Goal: Navigation & Orientation: Find specific page/section

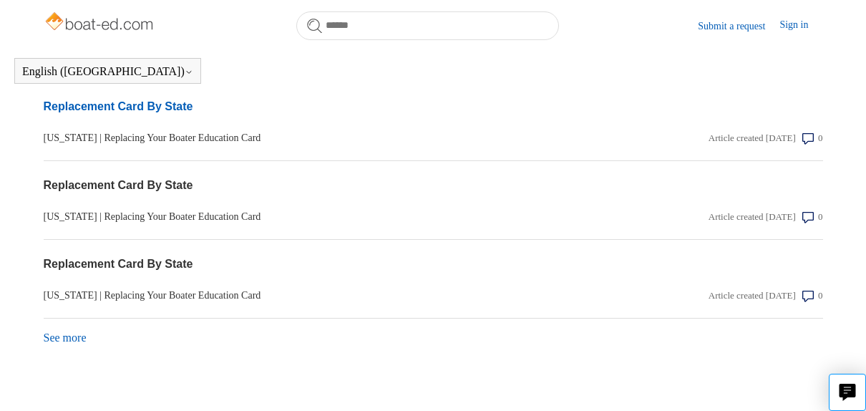
scroll to position [1582, 0]
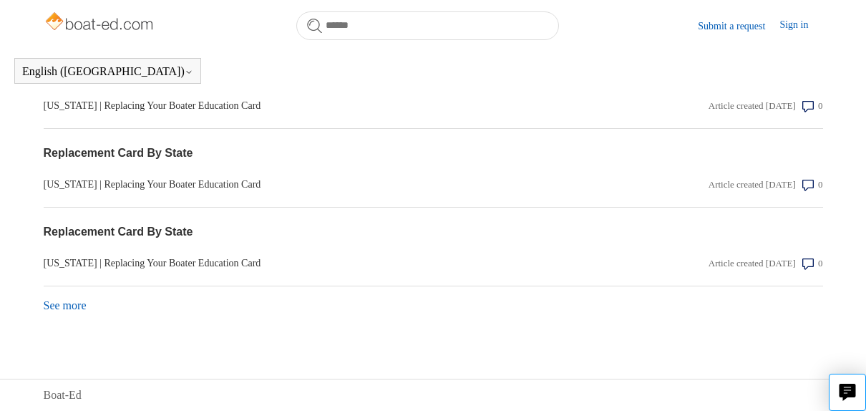
click at [71, 299] on link "See more items from recent activity" at bounding box center [65, 305] width 43 height 12
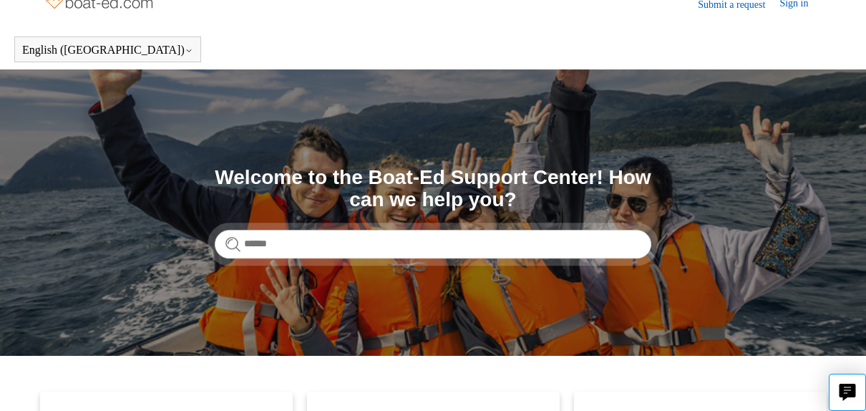
scroll to position [0, 0]
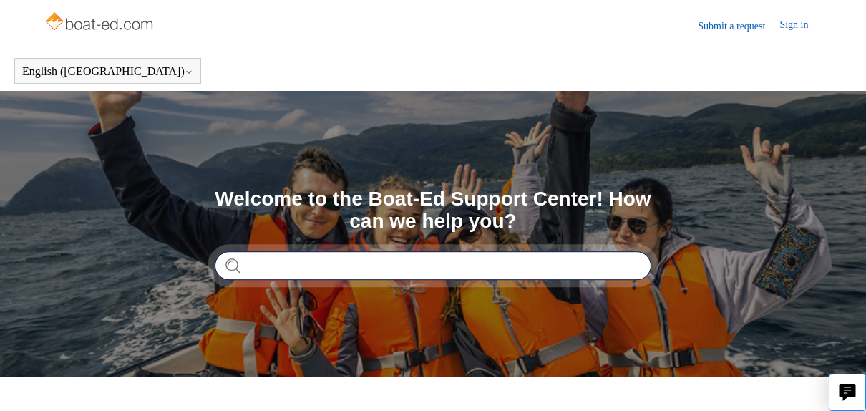
click at [293, 269] on input "Search" at bounding box center [433, 265] width 437 height 29
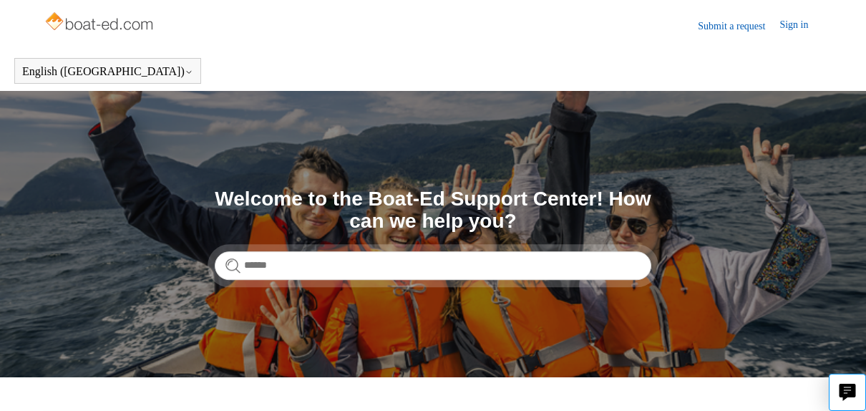
click at [105, 25] on img at bounding box center [101, 23] width 114 height 29
drag, startPoint x: 0, startPoint y: 0, endPoint x: 105, endPoint y: 25, distance: 108.2
click at [105, 25] on img at bounding box center [101, 23] width 114 height 29
click at [135, 22] on img at bounding box center [101, 23] width 114 height 29
click at [806, 24] on link "Sign in" at bounding box center [801, 25] width 43 height 17
